Goal: Information Seeking & Learning: Learn about a topic

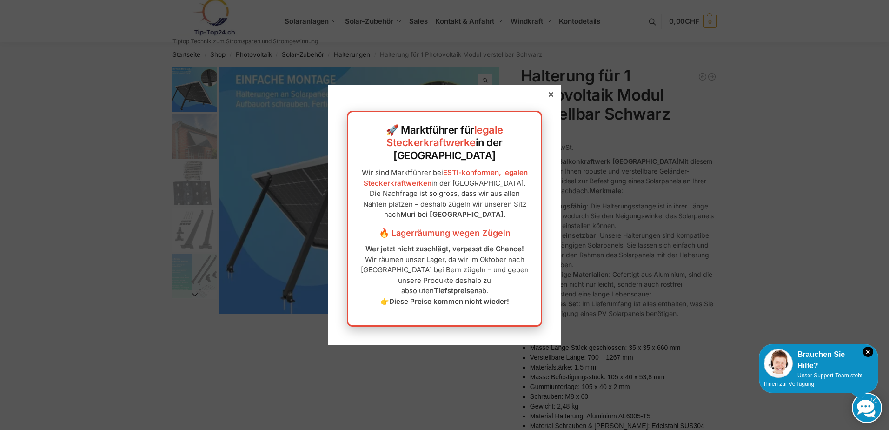
click at [549, 97] on icon at bounding box center [551, 94] width 5 height 5
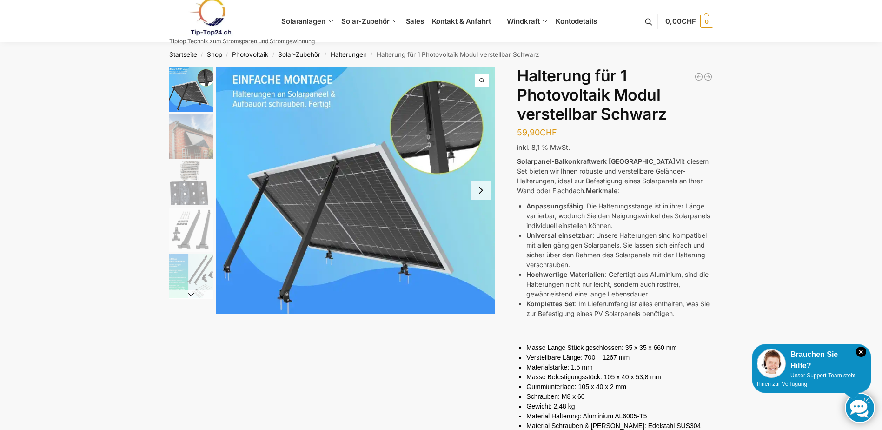
click at [475, 188] on button "Next slide" at bounding box center [481, 190] width 20 height 20
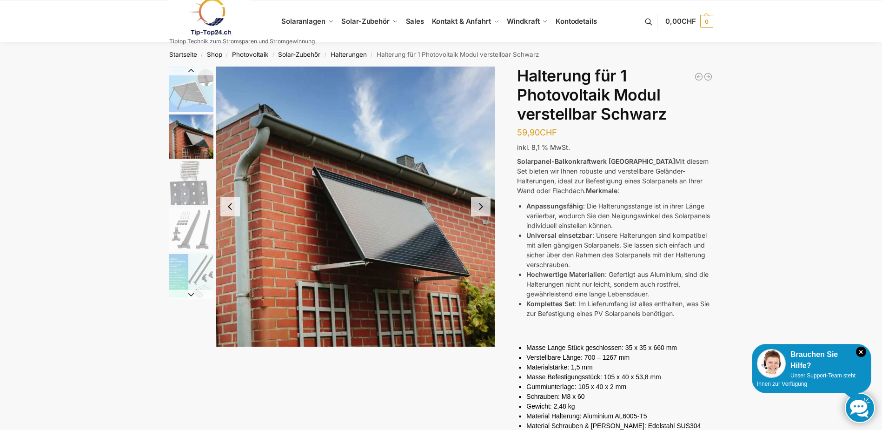
click at [480, 203] on button "Next slide" at bounding box center [481, 207] width 20 height 20
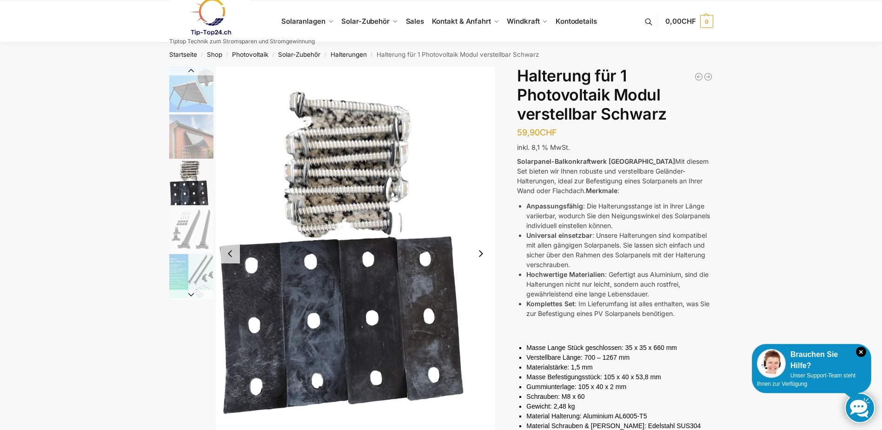
click at [480, 248] on button "Next slide" at bounding box center [481, 254] width 20 height 20
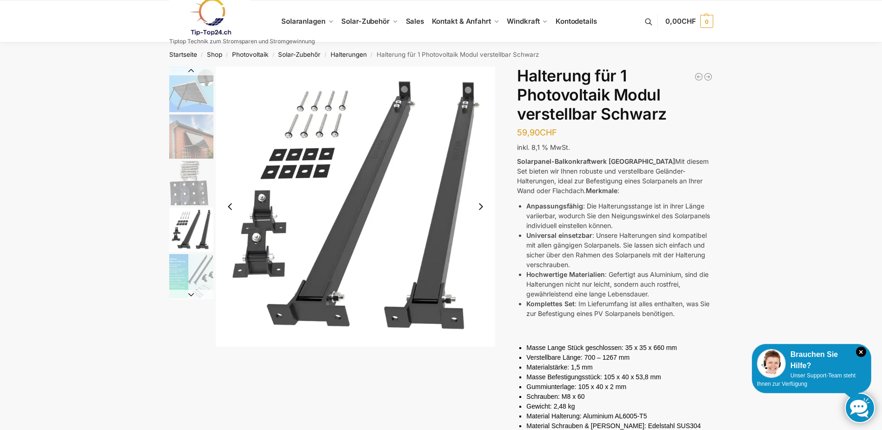
click at [478, 206] on button "Next slide" at bounding box center [481, 207] width 20 height 20
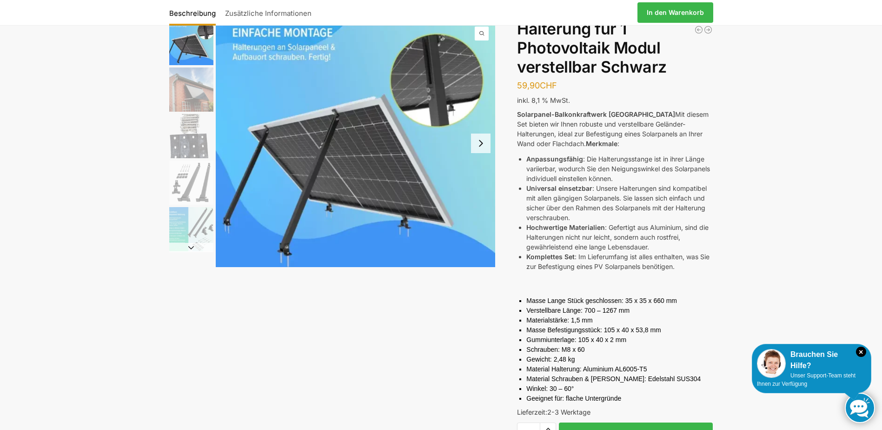
scroll to position [93, 0]
